Goal: Find specific page/section: Find specific page/section

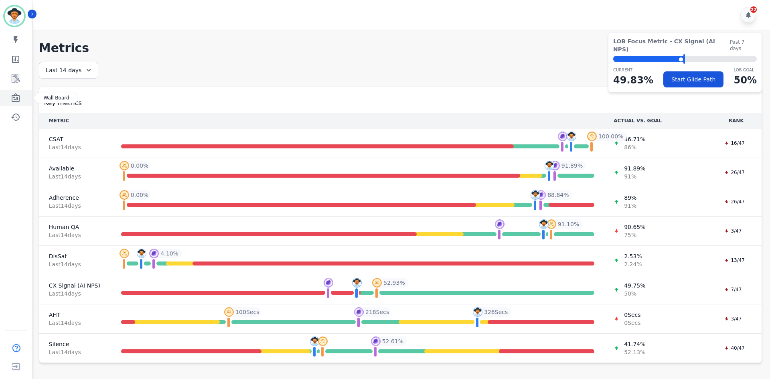
click at [17, 101] on icon "Sidebar" at bounding box center [16, 98] width 10 height 10
